Goal: Find specific page/section: Find specific page/section

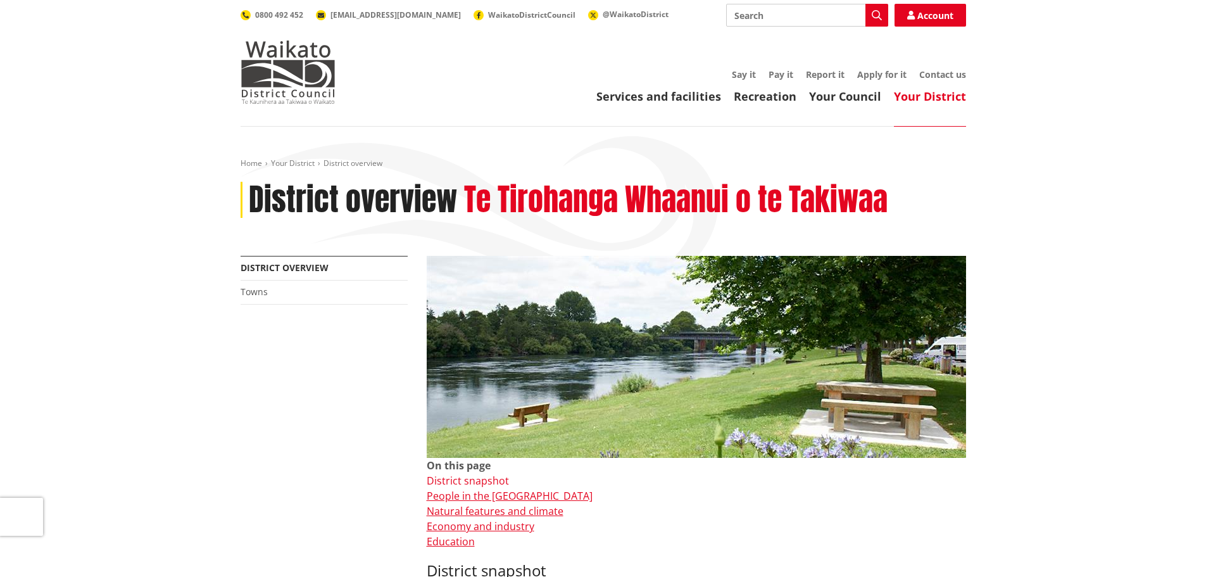
click at [472, 479] on link "District snapshot" at bounding box center [468, 481] width 82 height 14
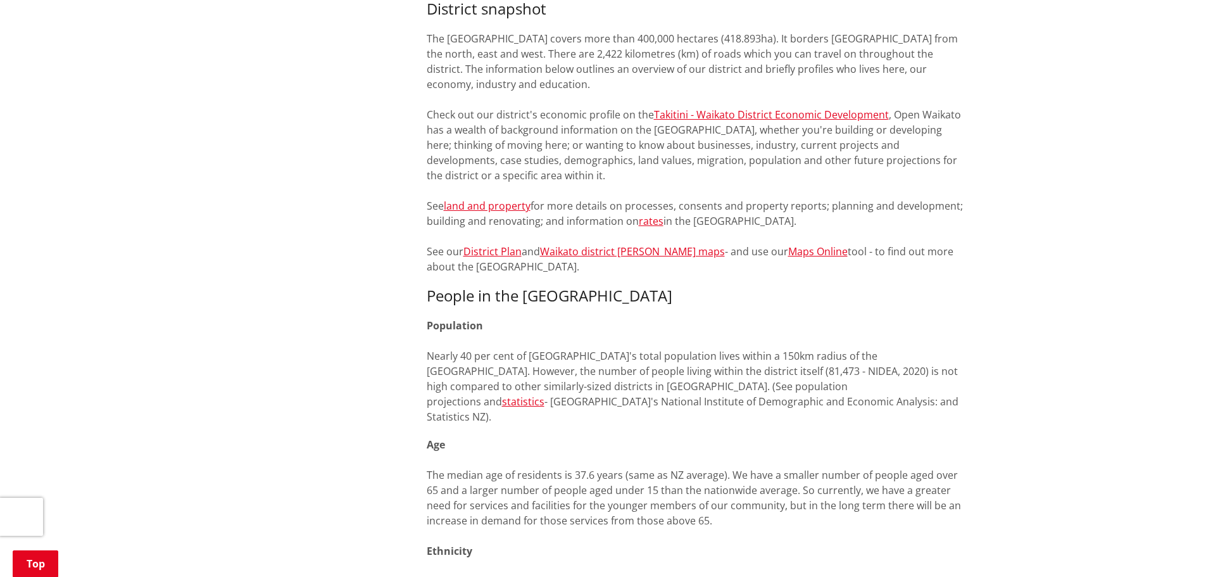
click at [492, 244] on p "The [GEOGRAPHIC_DATA] covers more than 400,000 hectares (418.893ha). It borders…" at bounding box center [696, 152] width 539 height 243
click at [788, 249] on link "Maps Online" at bounding box center [818, 251] width 60 height 14
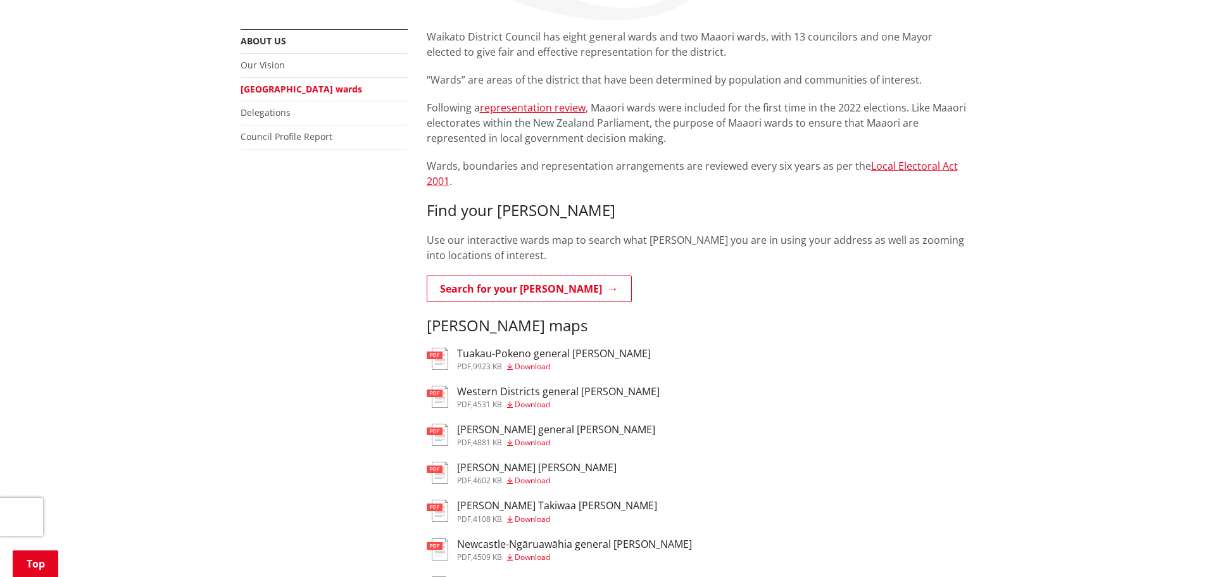
scroll to position [253, 0]
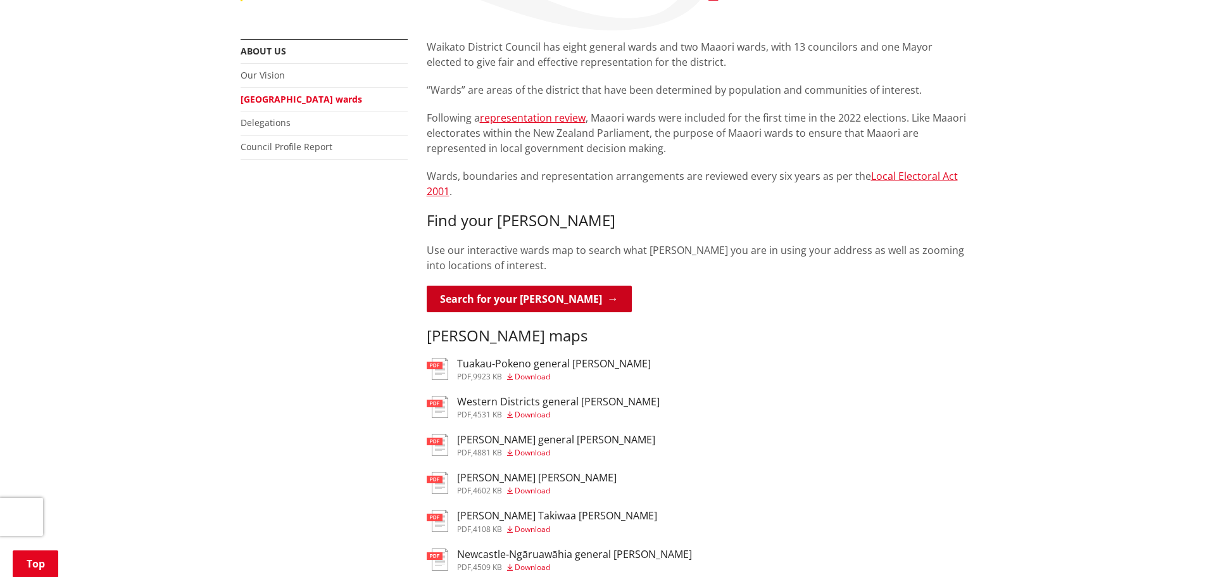
click at [505, 286] on link "Search for your ward" at bounding box center [529, 299] width 205 height 27
